Goal: Transaction & Acquisition: Purchase product/service

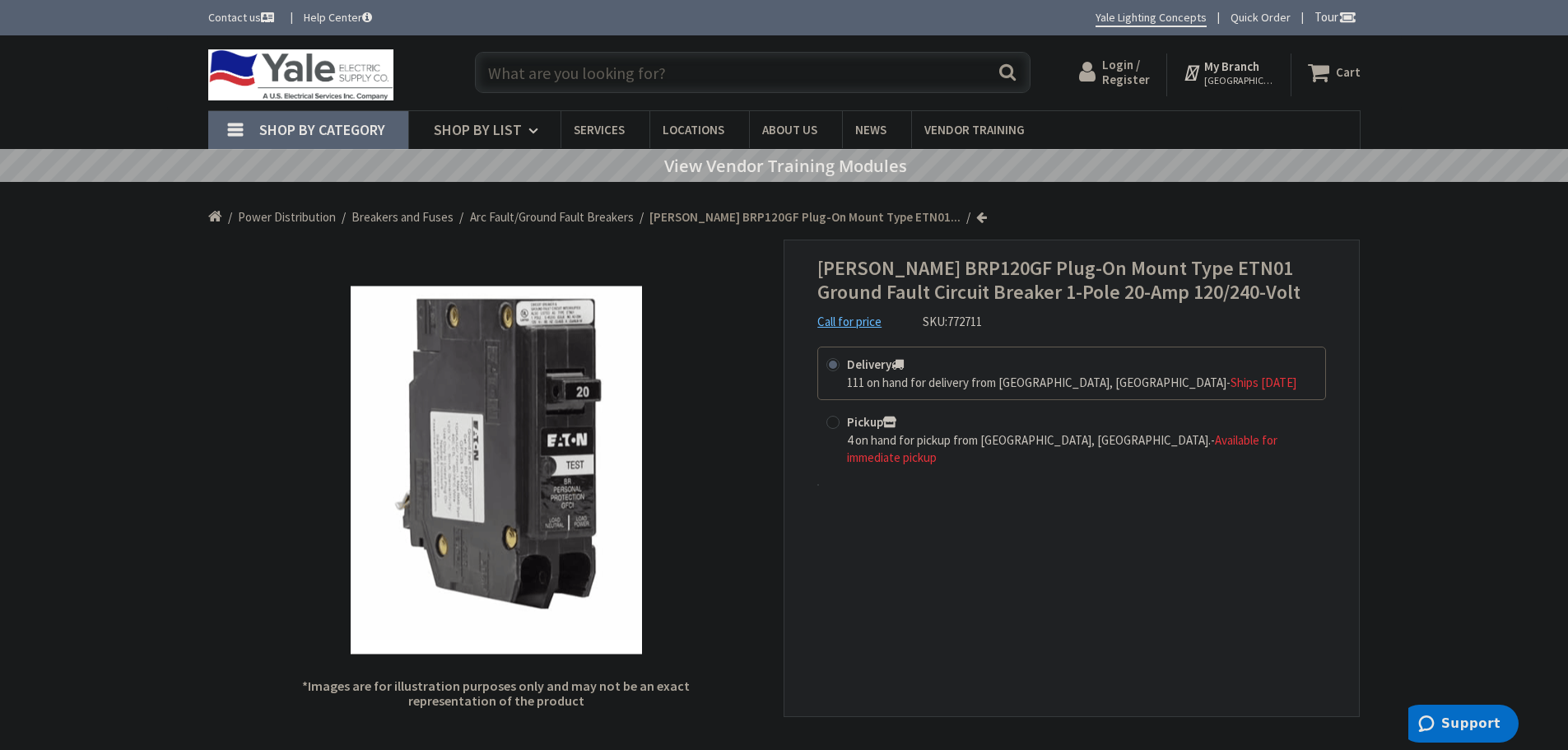
drag, startPoint x: 514, startPoint y: 68, endPoint x: 531, endPoint y: 180, distance: 113.3
click at [514, 70] on input "text" at bounding box center [752, 72] width 555 height 41
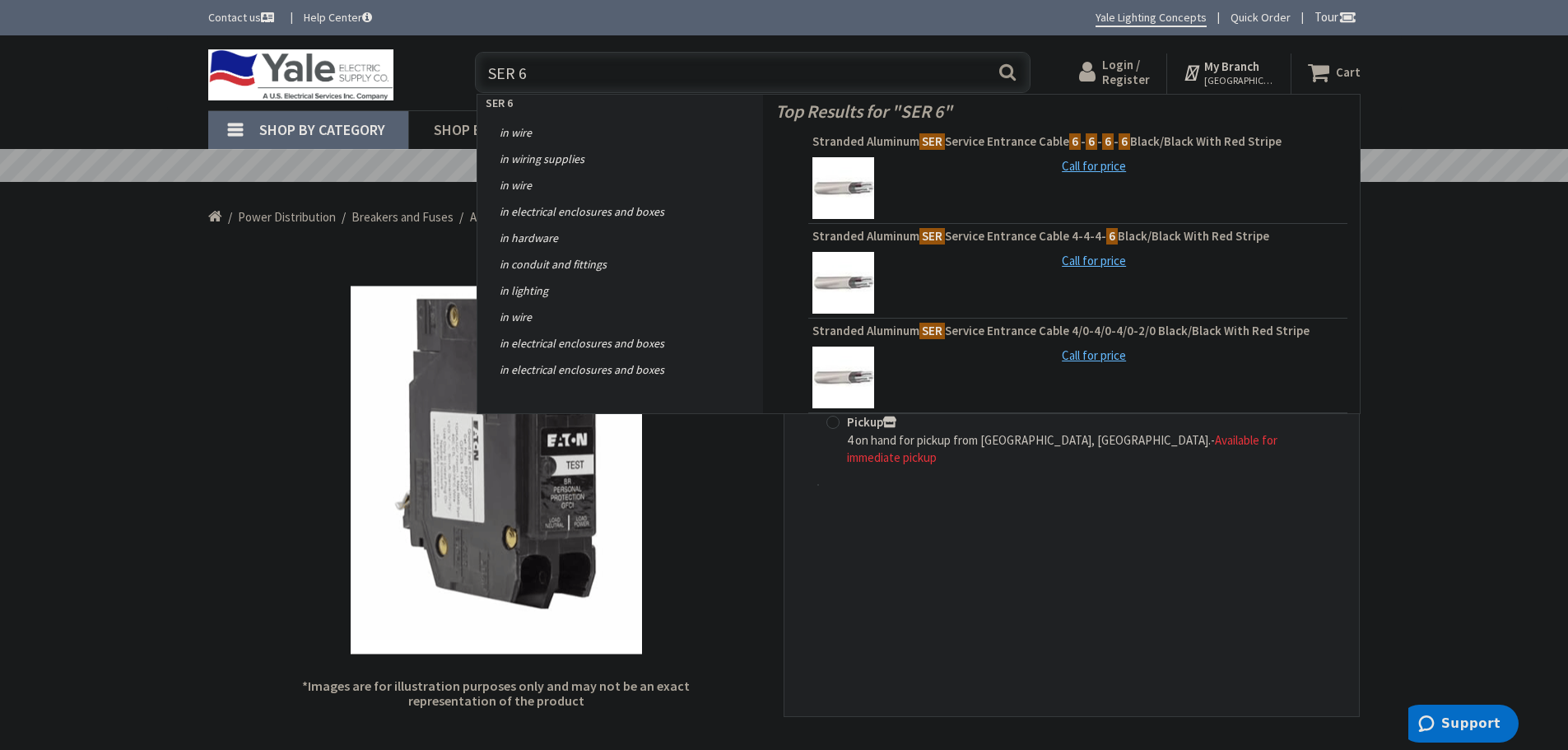
drag, startPoint x: 588, startPoint y: 67, endPoint x: 428, endPoint y: 70, distance: 160.0
click at [428, 70] on div "Toggle Nav SER 6 SER 6 Search Cart My Cart Close" at bounding box center [784, 72] width 1177 height 55
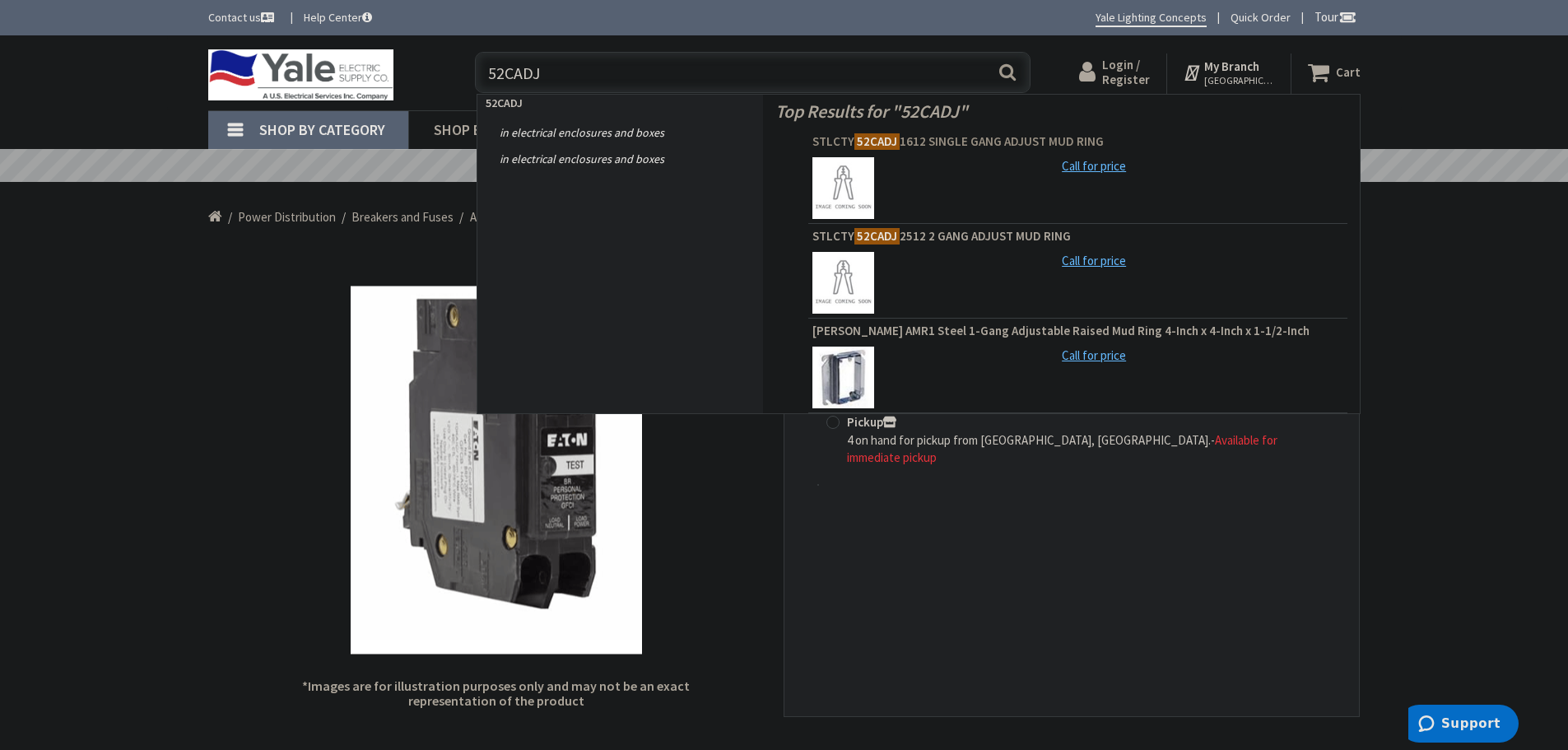
type input "52CADJ"
click at [939, 142] on span "STLCTY 52CADJ 1612 SINGLE GANG ADJUST MUD RING" at bounding box center [1078, 141] width 531 height 16
